Goal: Task Accomplishment & Management: Use online tool/utility

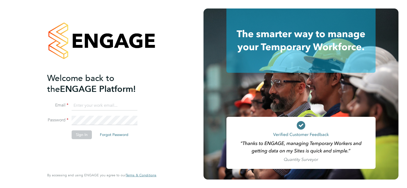
type input "delroy.williams@justice.gov.uk"
click at [85, 135] on button "Sign In" at bounding box center [82, 135] width 20 height 9
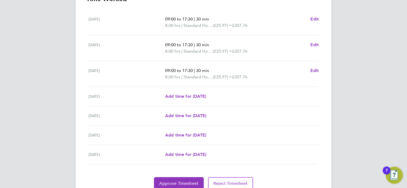
scroll to position [187, 0]
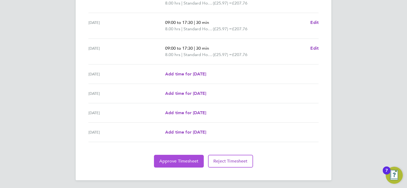
click at [180, 163] on span "Approve Timesheet" at bounding box center [178, 161] width 39 height 5
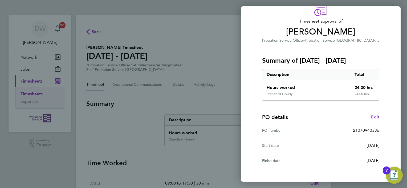
scroll to position [66, 0]
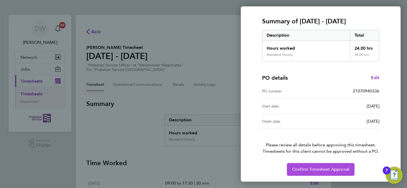
click at [311, 168] on span "Confirm Timesheet Approval" at bounding box center [320, 169] width 57 height 5
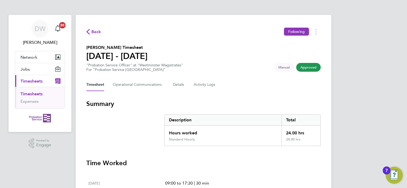
click at [372, 27] on div "DW [PERSON_NAME] Notifications 20 Applications: Network Sites Jobs Placements C…" at bounding box center [203, 175] width 407 height 351
